Goal: Navigation & Orientation: Find specific page/section

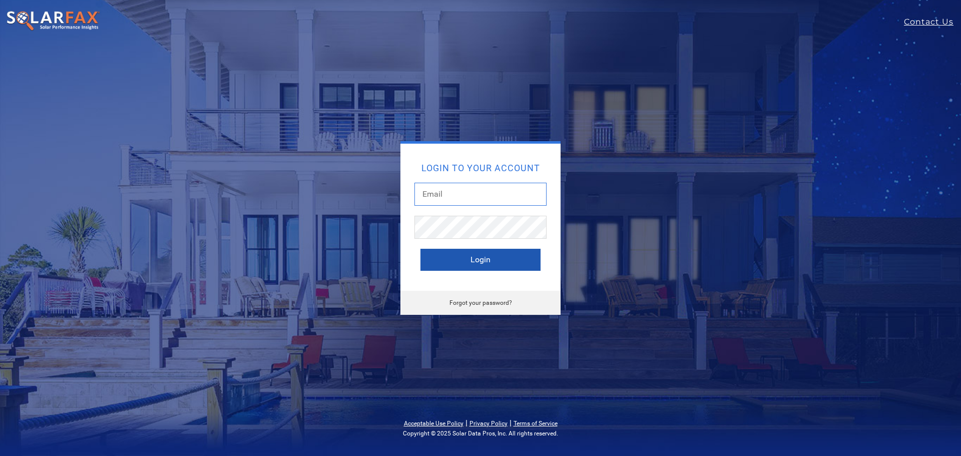
type input "tomthesolarguy@gmail.com"
click at [480, 259] on button "Login" at bounding box center [480, 260] width 120 height 22
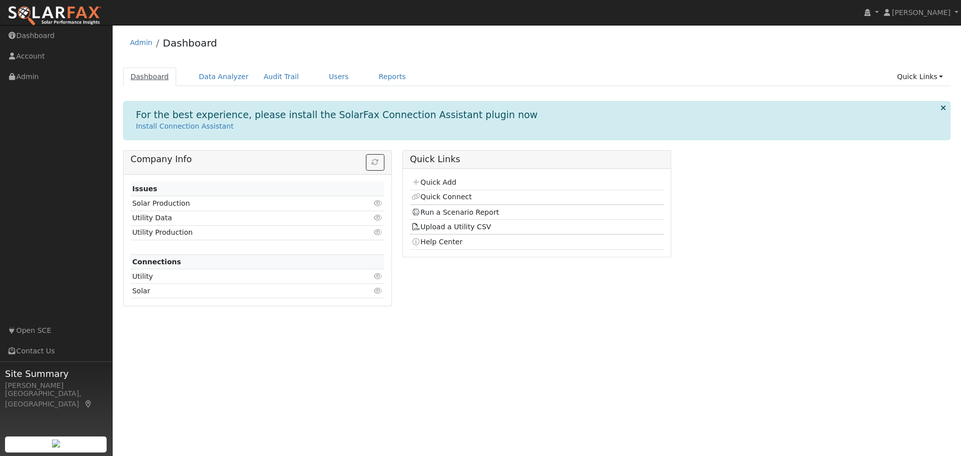
click at [154, 74] on link "Dashboard" at bounding box center [150, 77] width 54 height 19
click at [32, 77] on link "Admin" at bounding box center [56, 77] width 113 height 21
click at [28, 57] on link "Account" at bounding box center [56, 56] width 113 height 21
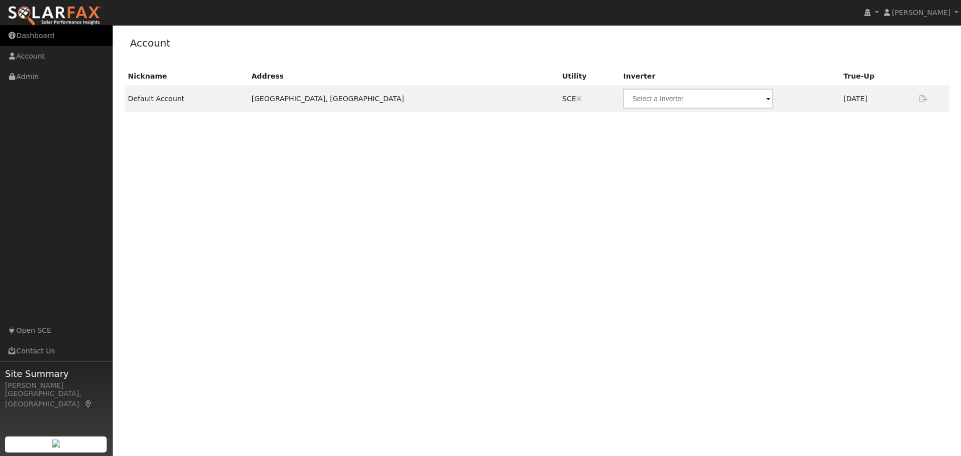
click at [38, 34] on link "Dashboard" at bounding box center [56, 36] width 113 height 21
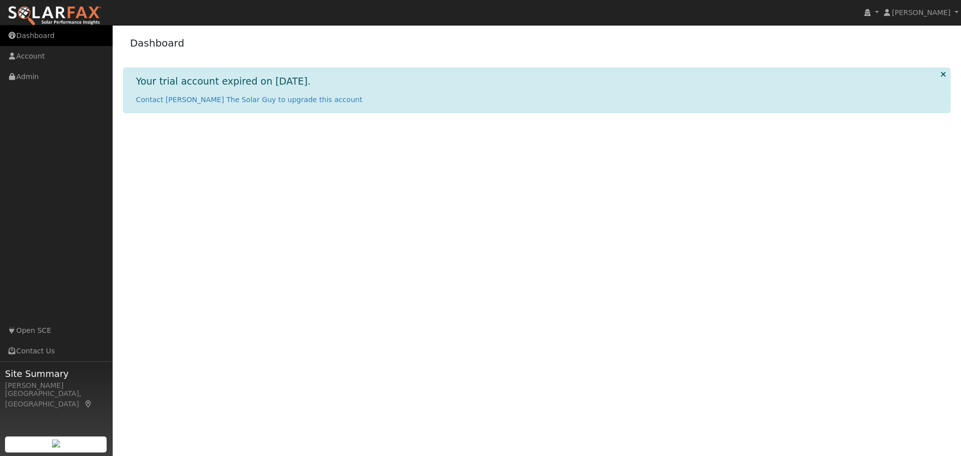
click at [35, 36] on link "Dashboard" at bounding box center [56, 36] width 113 height 21
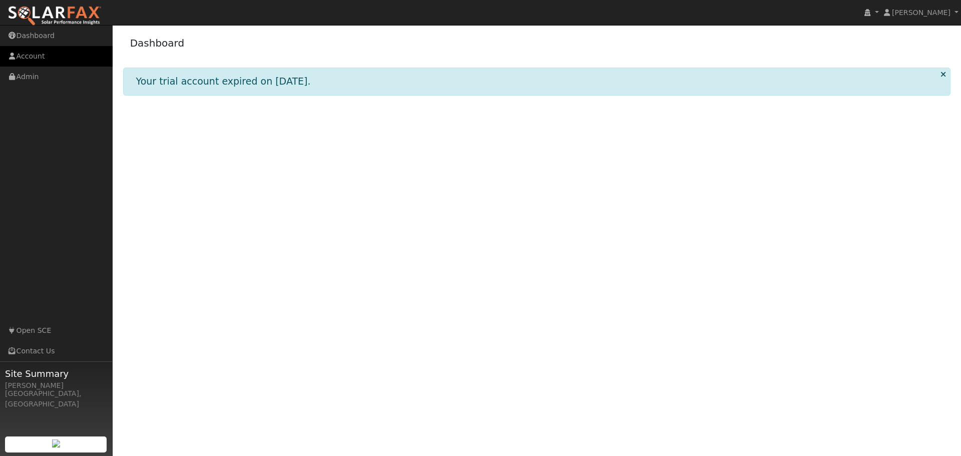
click at [33, 57] on link "Account" at bounding box center [56, 56] width 113 height 21
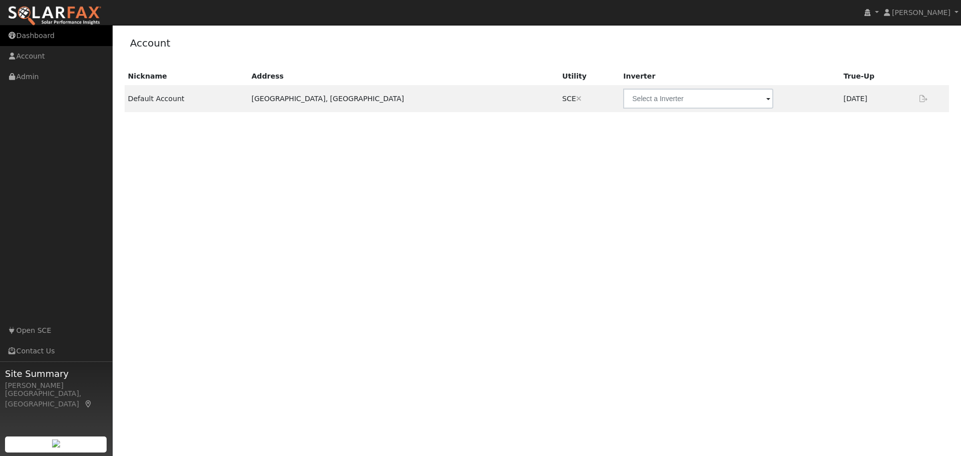
click at [35, 37] on link "Dashboard" at bounding box center [56, 36] width 113 height 21
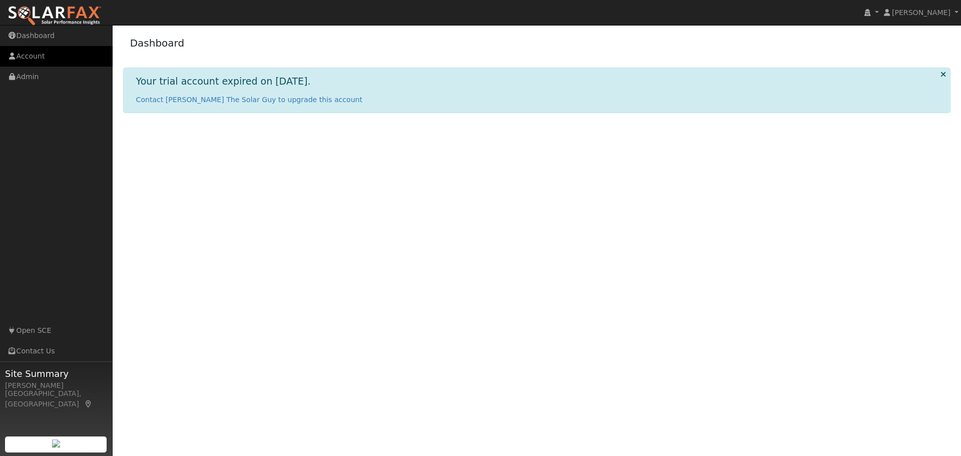
click at [35, 55] on link "Account" at bounding box center [56, 56] width 113 height 21
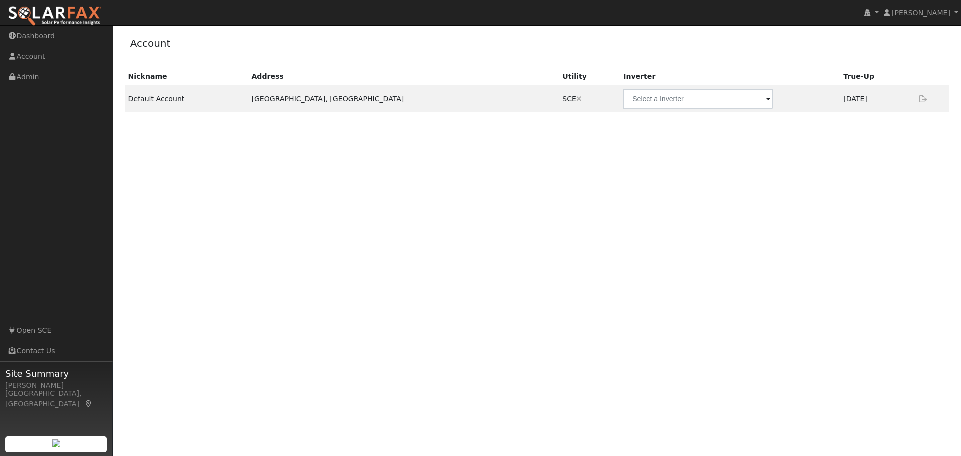
click at [95, 444] on div at bounding box center [56, 444] width 102 height 16
click at [42, 355] on link "Contact Us" at bounding box center [56, 351] width 113 height 21
click at [40, 38] on link "Dashboard" at bounding box center [56, 36] width 113 height 21
